Goal: Use online tool/utility: Utilize a website feature to perform a specific function

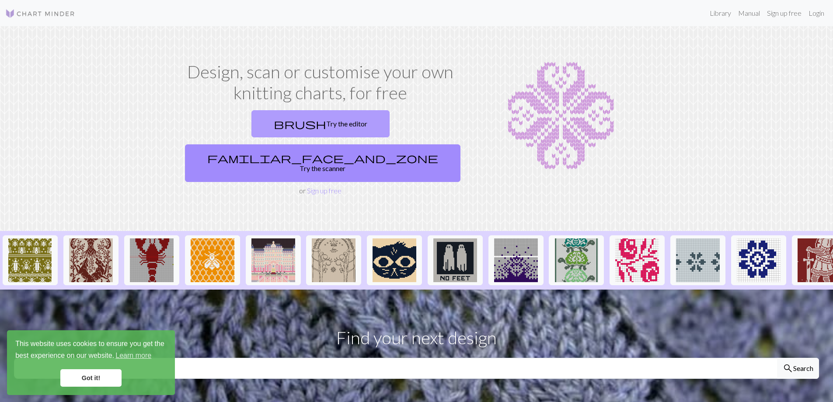
click at [262, 123] on link "brush Try the editor" at bounding box center [320, 123] width 138 height 27
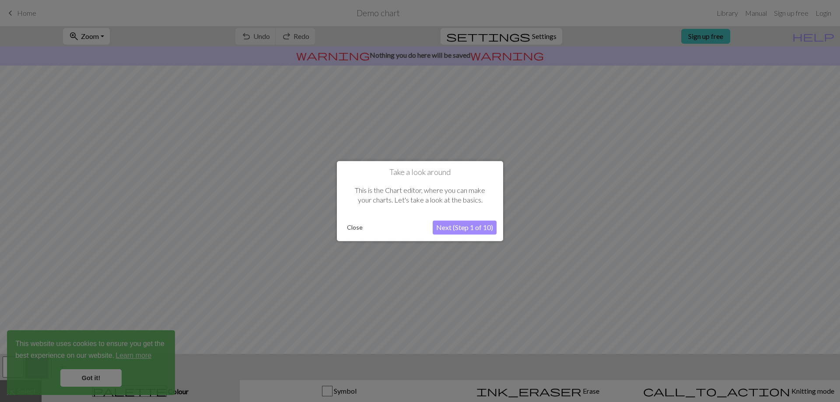
click at [478, 230] on button "Next (Step 1 of 10)" at bounding box center [465, 227] width 64 height 14
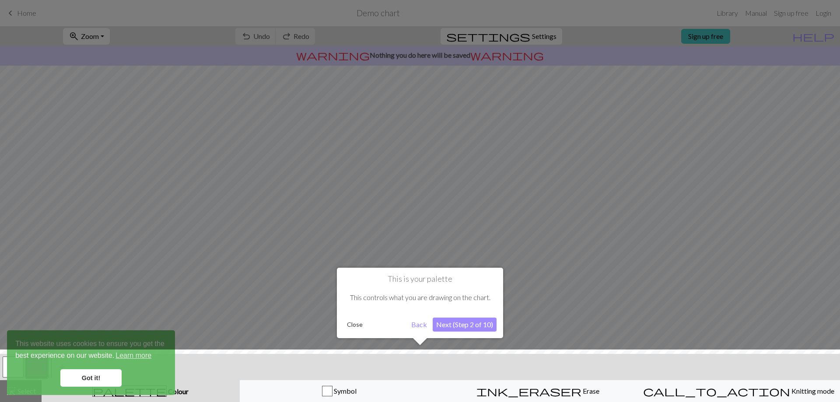
click at [465, 323] on button "Next (Step 2 of 10)" at bounding box center [465, 324] width 64 height 14
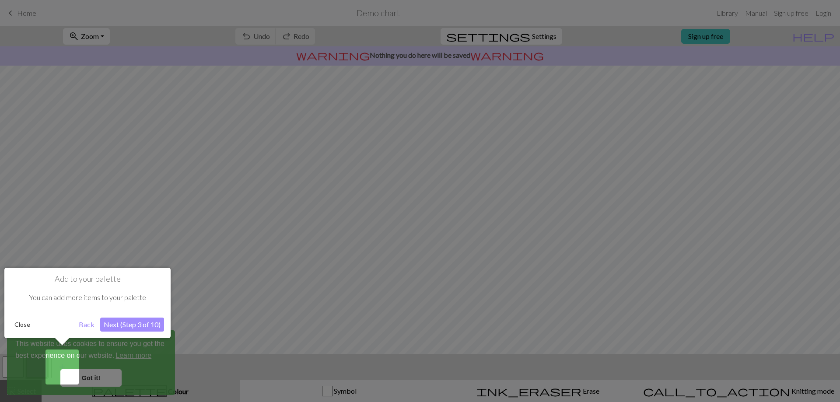
click at [71, 376] on link "Got it!" at bounding box center [90, 377] width 61 height 17
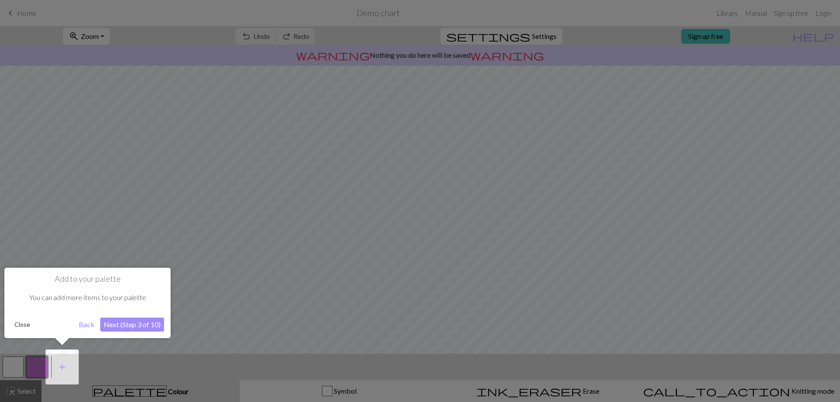
click at [121, 321] on button "Next (Step 3 of 10)" at bounding box center [132, 324] width 64 height 14
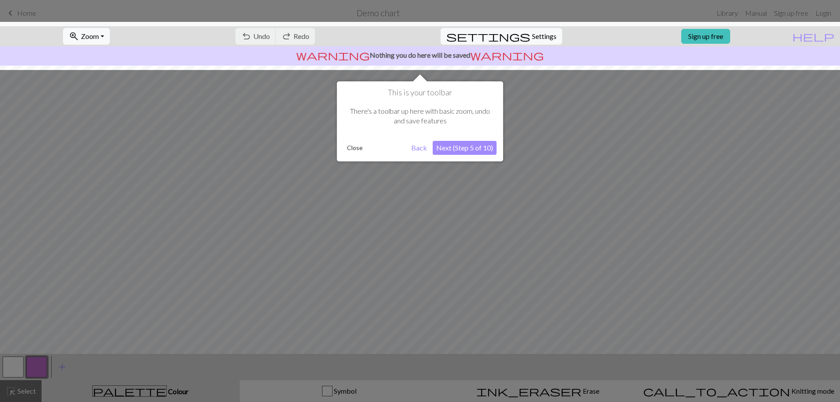
click at [450, 148] on button "Next (Step 5 of 10)" at bounding box center [465, 148] width 64 height 14
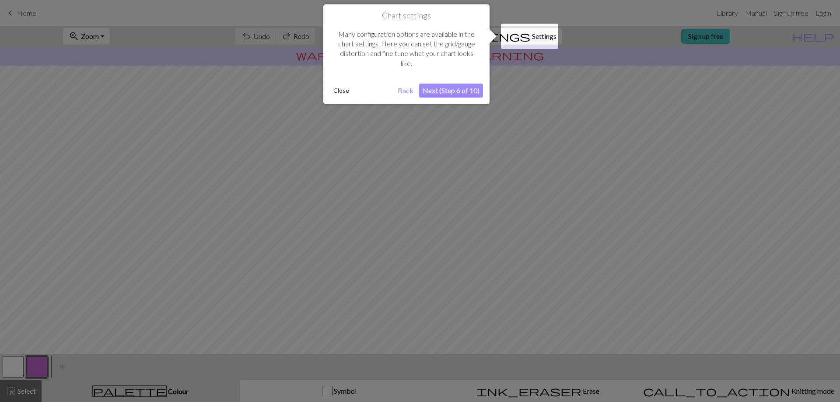
click at [431, 91] on button "Next (Step 6 of 10)" at bounding box center [451, 91] width 64 height 14
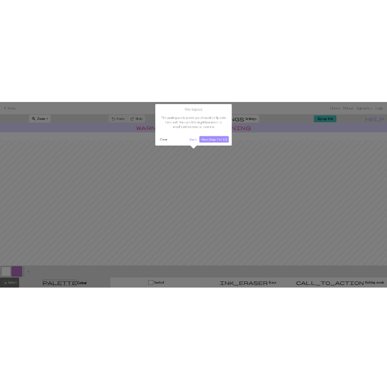
scroll to position [38, 0]
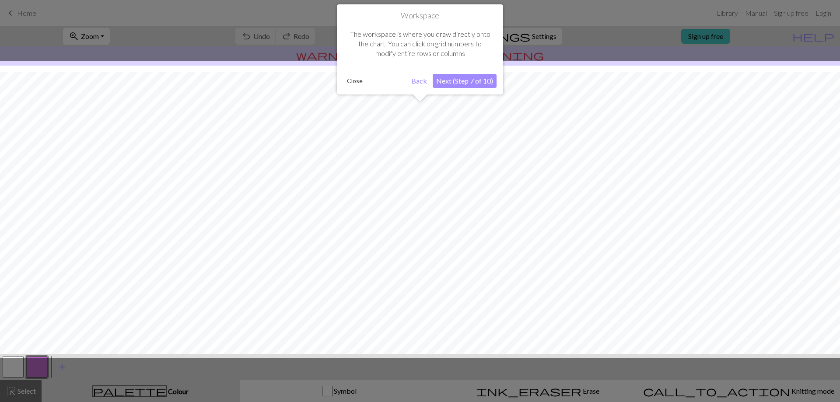
click at [476, 84] on button "Next (Step 7 of 10)" at bounding box center [465, 81] width 64 height 14
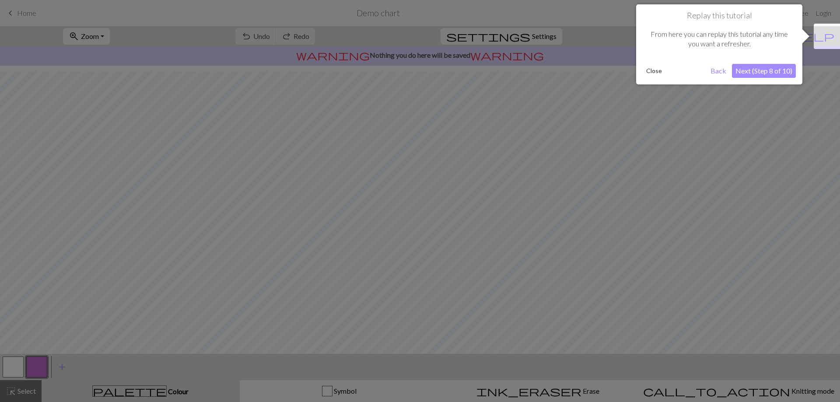
click at [778, 69] on button "Next (Step 8 of 10)" at bounding box center [764, 71] width 64 height 14
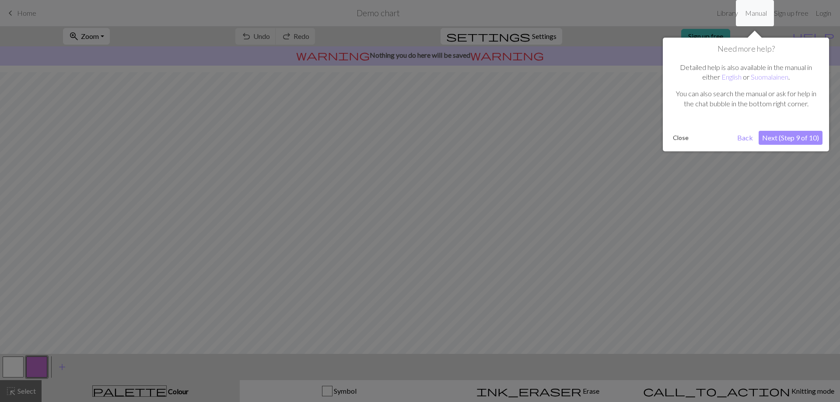
click at [790, 140] on button "Next (Step 9 of 10)" at bounding box center [790, 138] width 64 height 14
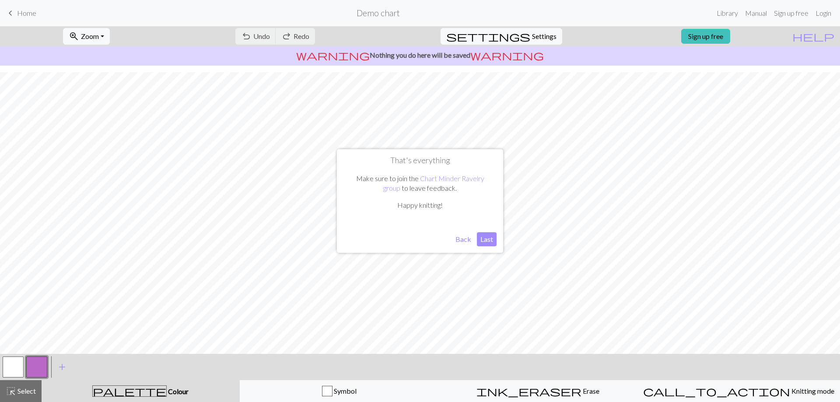
click at [492, 247] on div "That's everything Make sure to join the Chart Minder Ravelry group to leave fee…" at bounding box center [420, 201] width 166 height 104
click at [490, 240] on button "Last" at bounding box center [487, 239] width 20 height 14
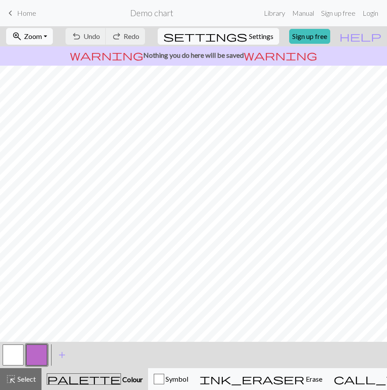
click at [36, 360] on button "button" at bounding box center [36, 354] width 21 height 21
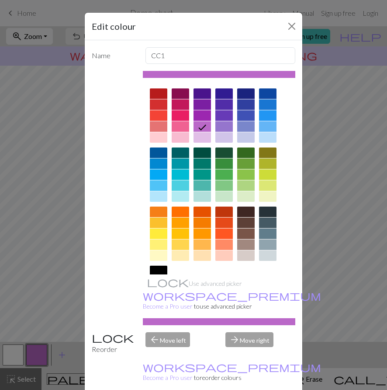
click at [150, 266] on div at bounding box center [158, 270] width 17 height 10
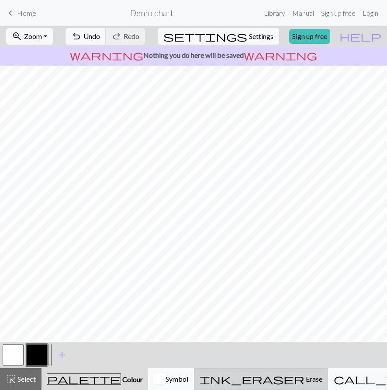
click at [272, 384] on div "ink_eraser Erase Erase" at bounding box center [261, 378] width 123 height 10
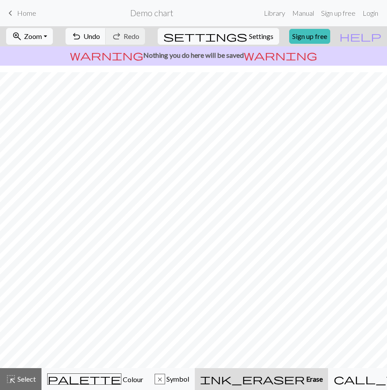
click at [305, 379] on span "Erase" at bounding box center [314, 378] width 18 height 8
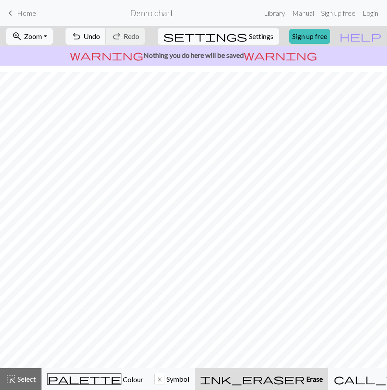
click at [305, 379] on span "Erase" at bounding box center [314, 378] width 18 height 8
click at [82, 38] on span "undo" at bounding box center [76, 36] width 10 height 12
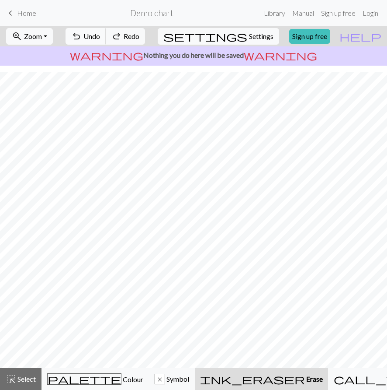
click at [82, 38] on span "undo" at bounding box center [76, 36] width 10 height 12
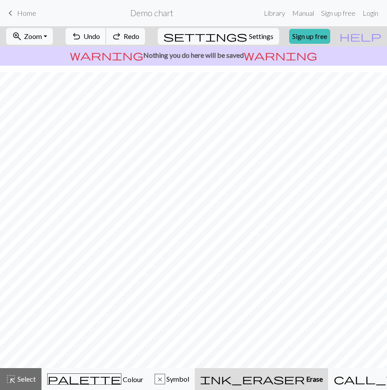
click at [82, 38] on span "undo" at bounding box center [76, 36] width 10 height 12
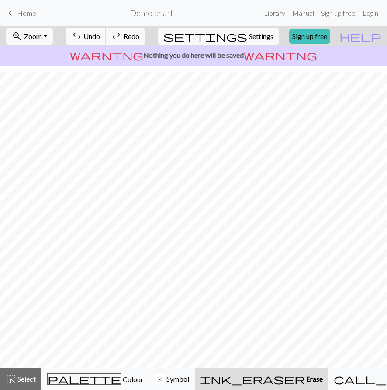
click at [82, 38] on span "undo" at bounding box center [76, 36] width 10 height 12
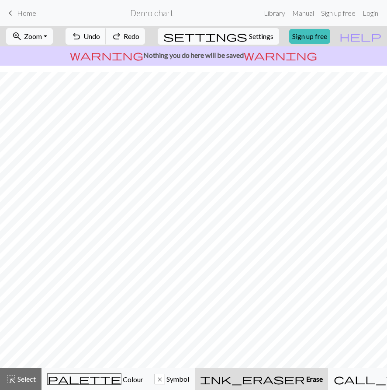
click at [82, 38] on span "undo" at bounding box center [76, 36] width 10 height 12
